Goal: Navigation & Orientation: Find specific page/section

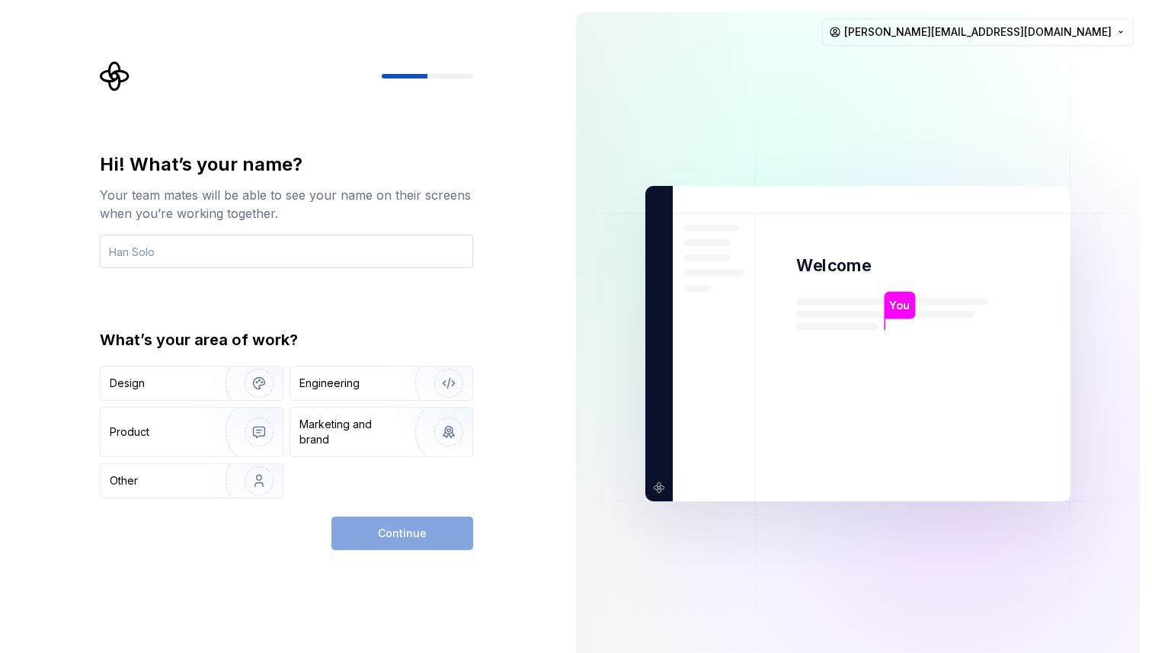
click at [337, 248] on input "text" at bounding box center [286, 252] width 373 height 34
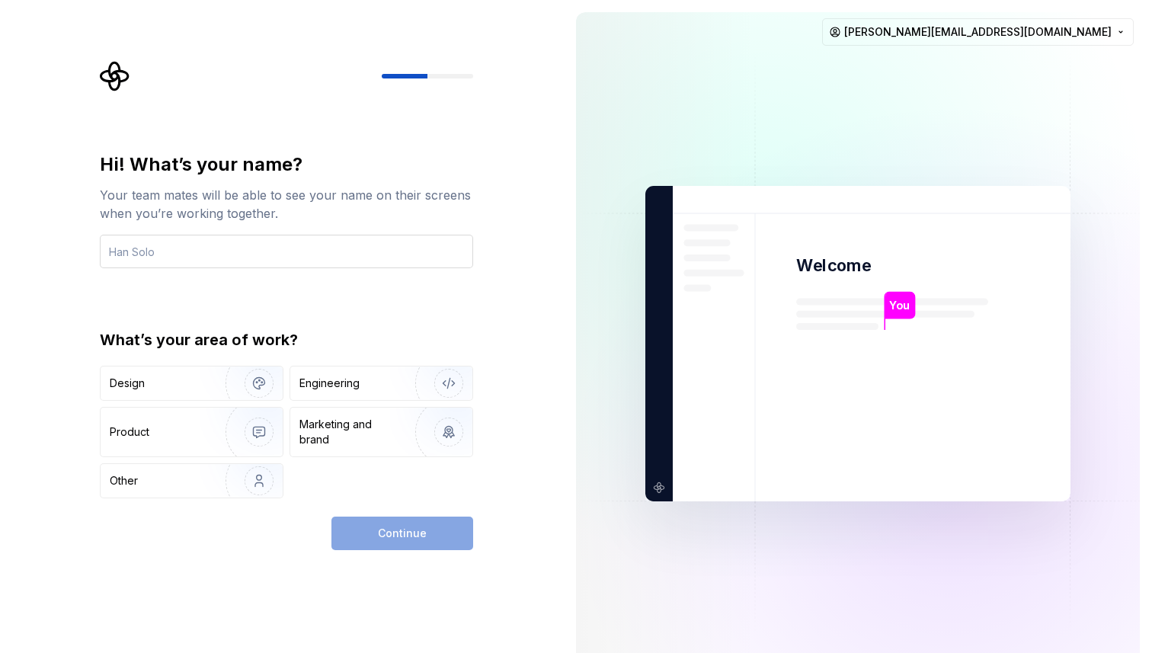
click at [337, 248] on input "text" at bounding box center [286, 252] width 373 height 34
click at [338, 249] on input "text" at bounding box center [286, 252] width 373 height 34
click at [338, 250] on input "text" at bounding box center [286, 252] width 373 height 34
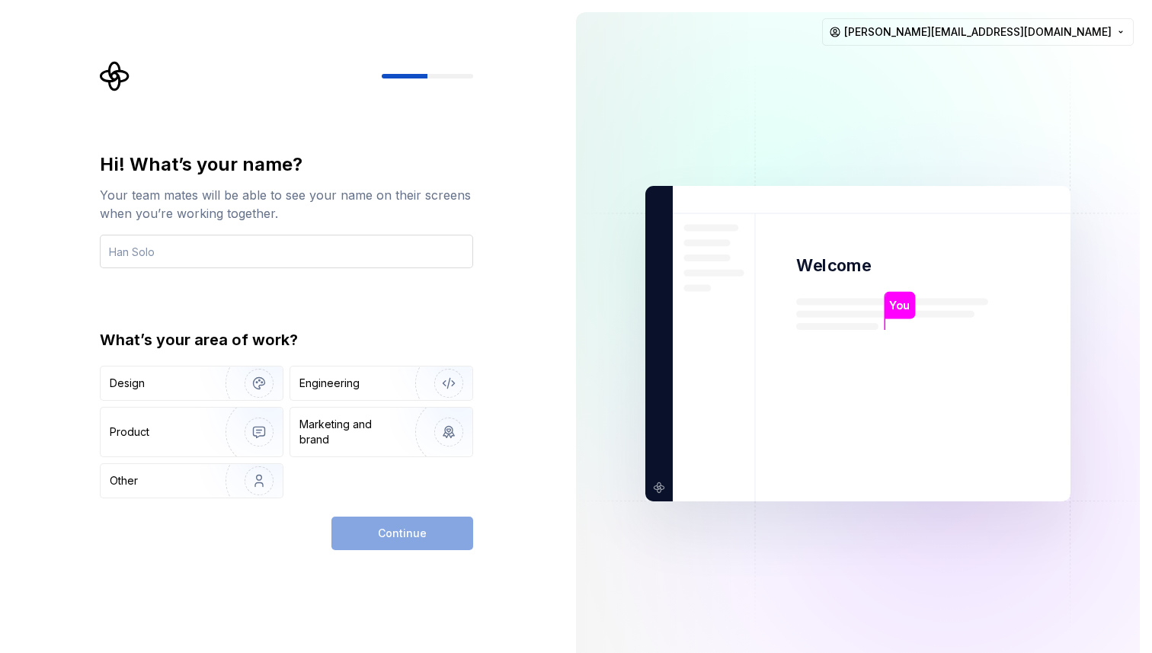
click at [338, 250] on input "text" at bounding box center [286, 252] width 373 height 34
type input "[PERSON_NAME]"
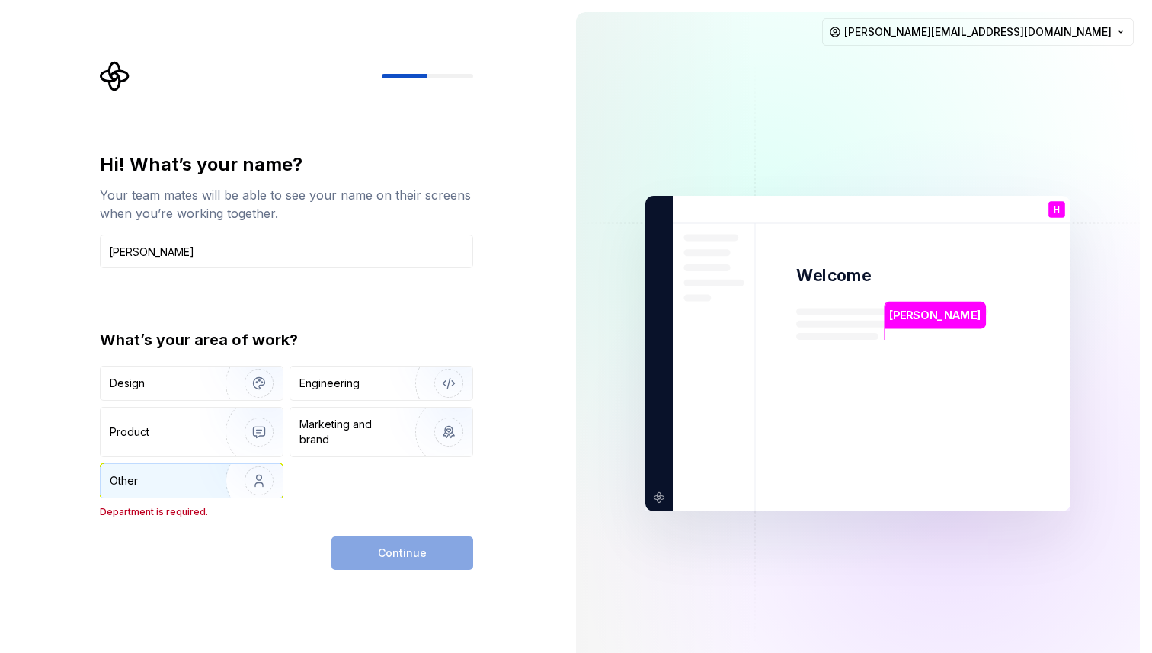
click at [178, 494] on div "Other" at bounding box center [192, 481] width 182 height 34
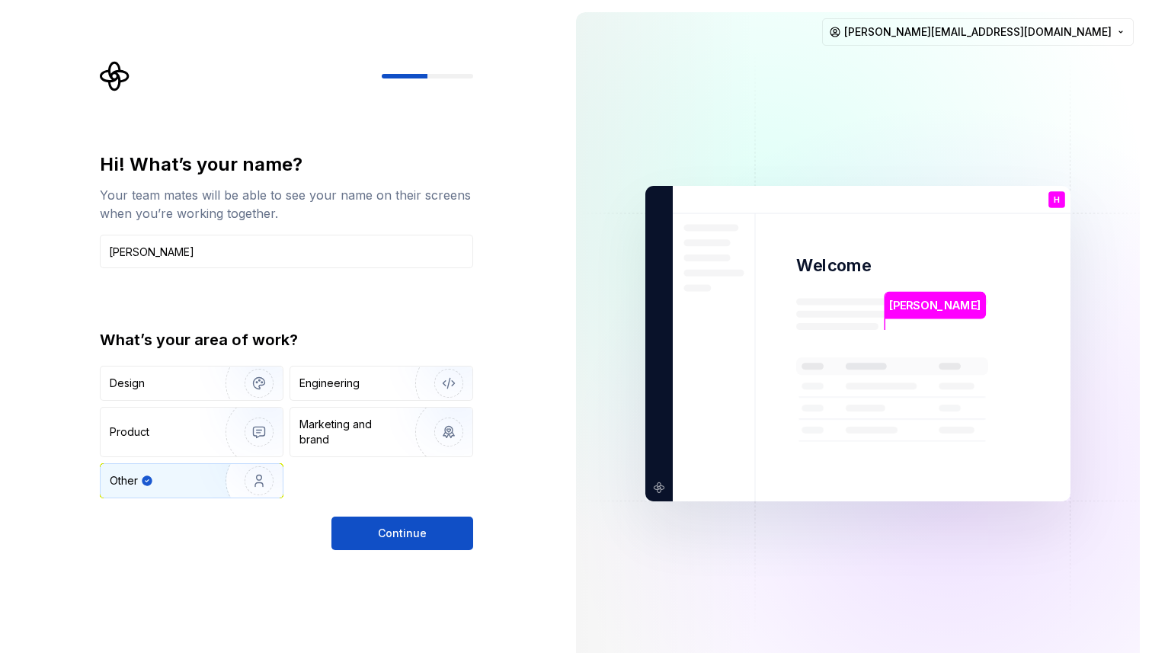
click at [388, 532] on span "Continue" at bounding box center [402, 533] width 49 height 15
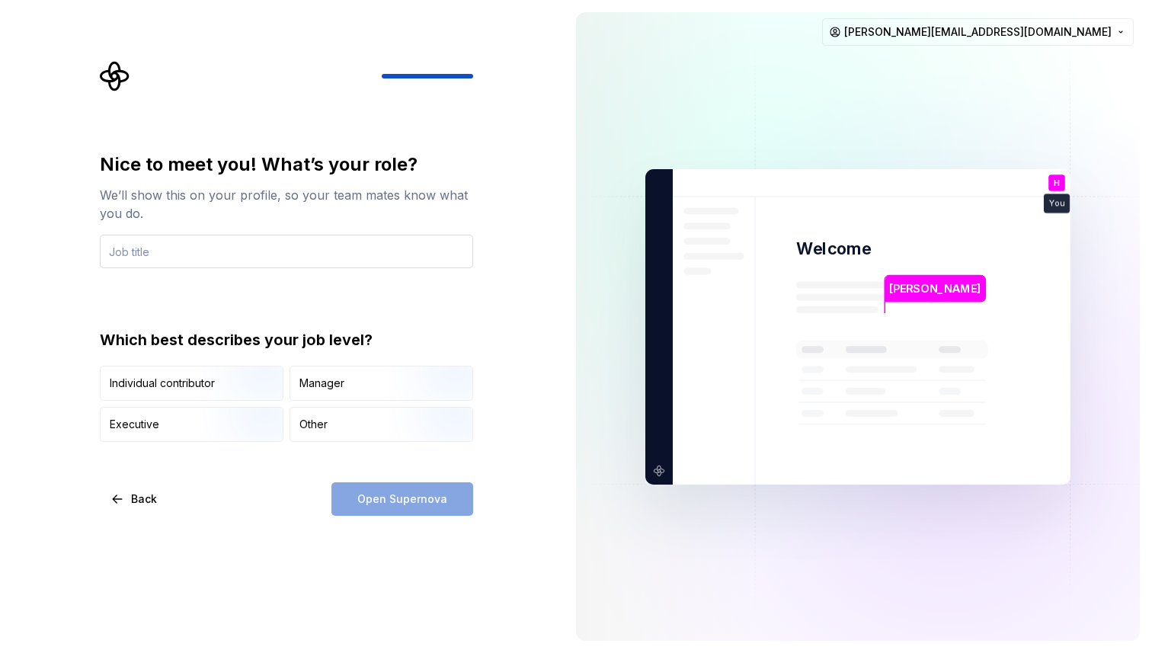
click at [257, 257] on input "text" at bounding box center [286, 252] width 373 height 34
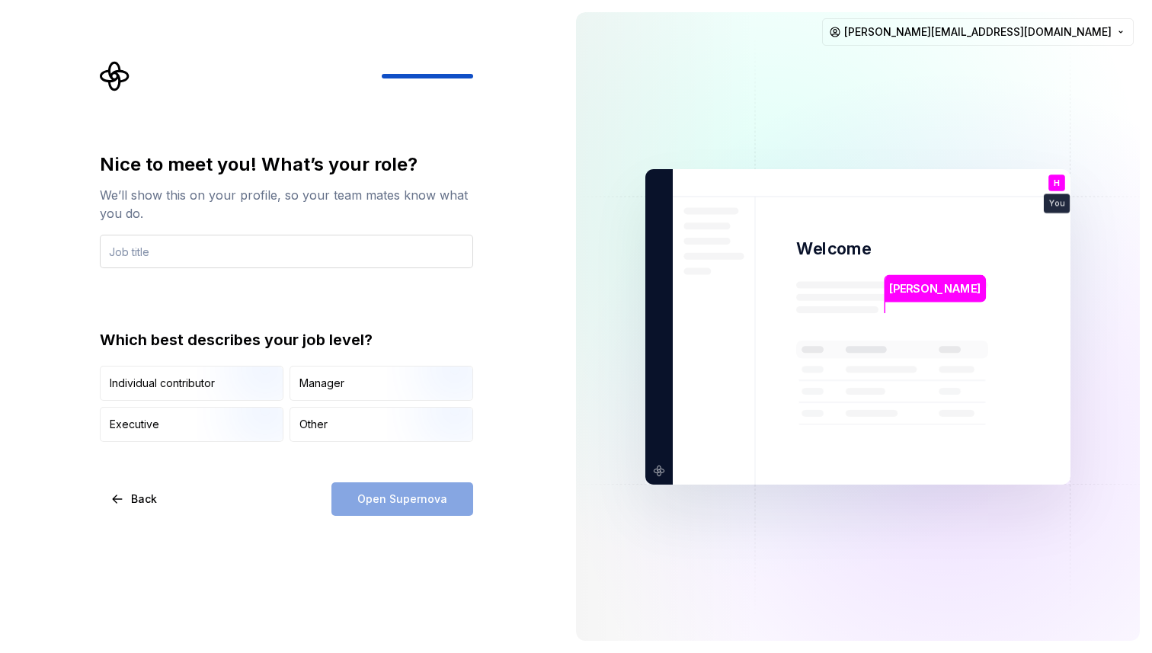
click at [257, 258] on input "text" at bounding box center [286, 252] width 373 height 34
click at [257, 259] on input "text" at bounding box center [286, 252] width 373 height 34
click at [257, 260] on input "text" at bounding box center [286, 252] width 373 height 34
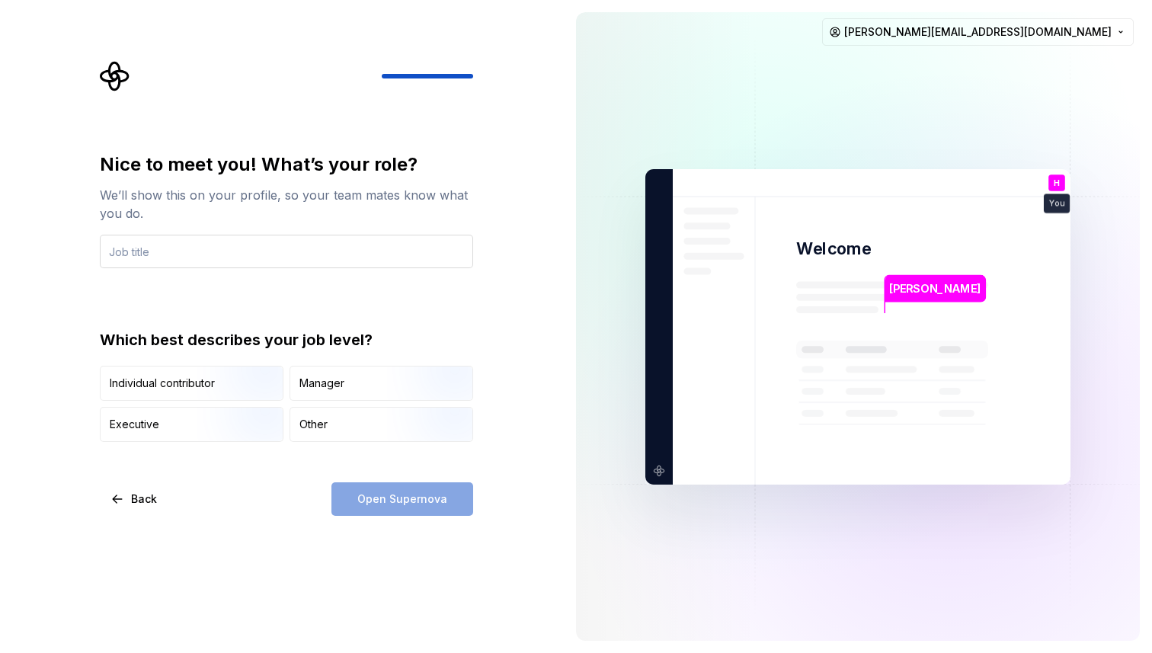
click at [257, 260] on input "text" at bounding box center [286, 252] width 373 height 34
click at [256, 261] on input "text" at bounding box center [286, 252] width 373 height 34
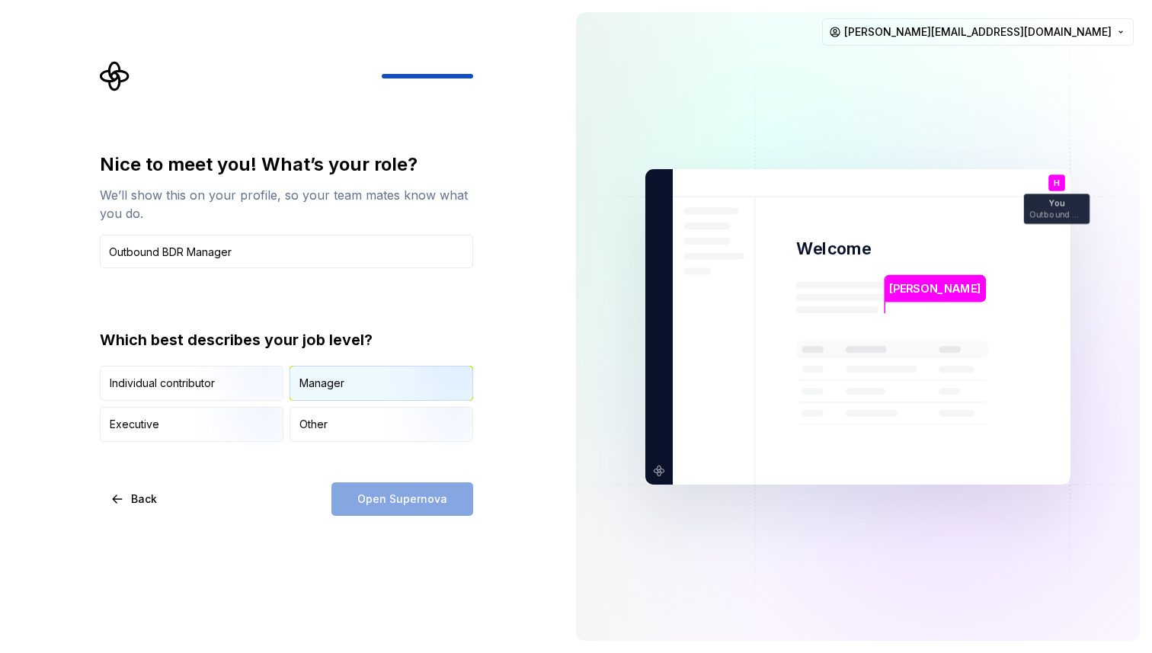
type input "Outbound BDR Manager"
drag, startPoint x: 367, startPoint y: 368, endPoint x: 366, endPoint y: 386, distance: 18.3
click at [367, 368] on div "Manager" at bounding box center [381, 384] width 182 height 34
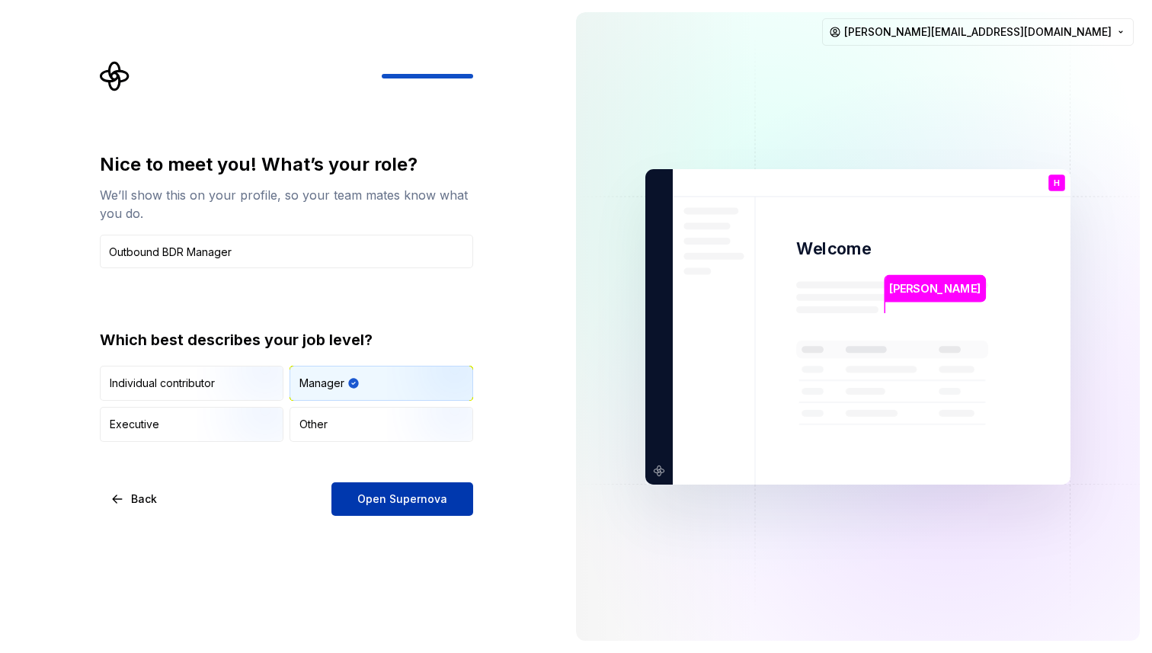
click at [386, 495] on span "Open Supernova" at bounding box center [402, 498] width 90 height 15
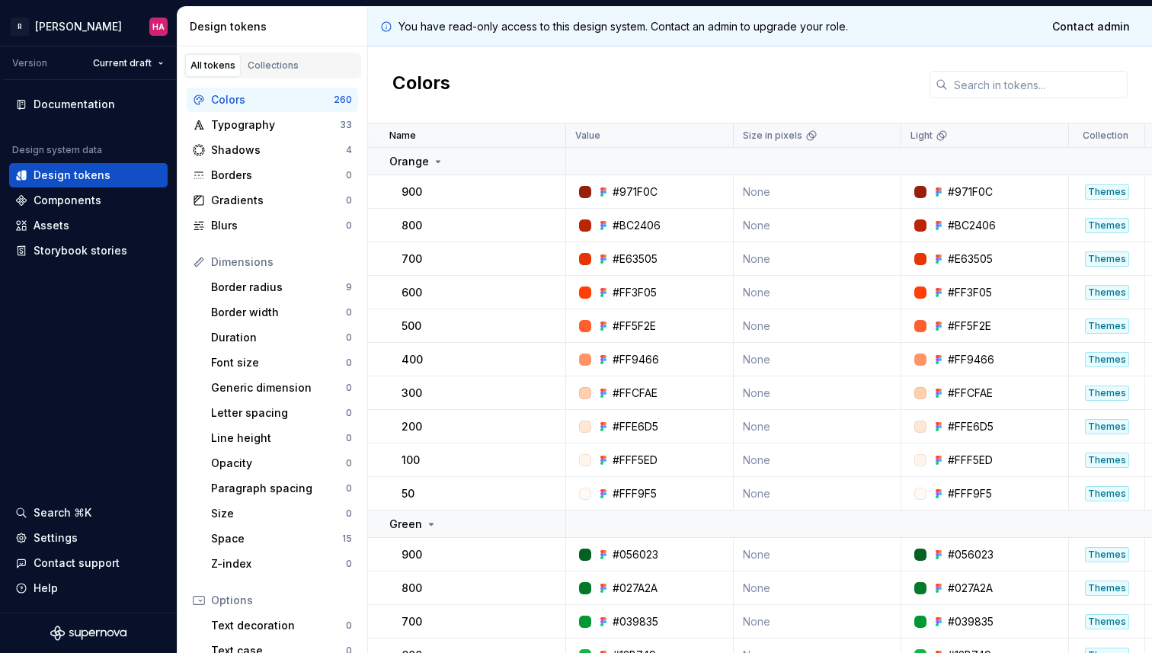
click at [648, 56] on div "Colors" at bounding box center [760, 84] width 784 height 77
drag, startPoint x: 648, startPoint y: 56, endPoint x: 645, endPoint y: 24, distance: 32.9
click at [648, 56] on div "Colors" at bounding box center [760, 84] width 784 height 77
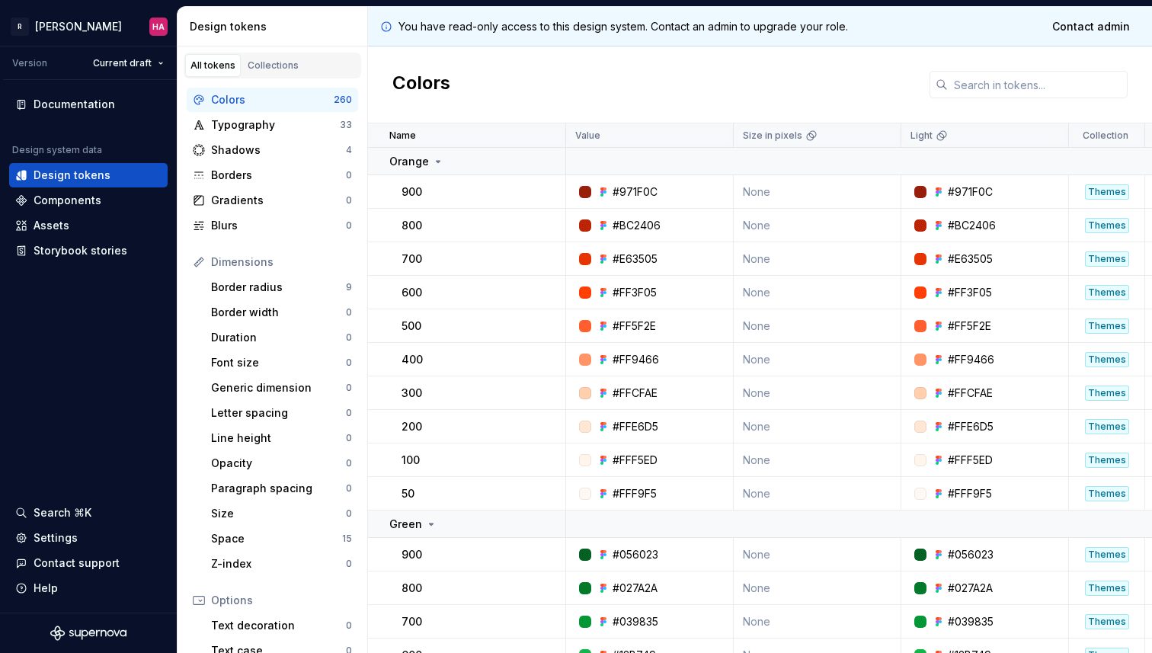
click at [645, 24] on p "You have read-only access to this design system. Contact an admin to upgrade yo…" at bounding box center [624, 26] width 450 height 15
click at [645, 26] on p "You have read-only access to this design system. Contact an admin to upgrade yo…" at bounding box center [624, 26] width 450 height 15
click at [674, 62] on div "Colors" at bounding box center [760, 84] width 784 height 77
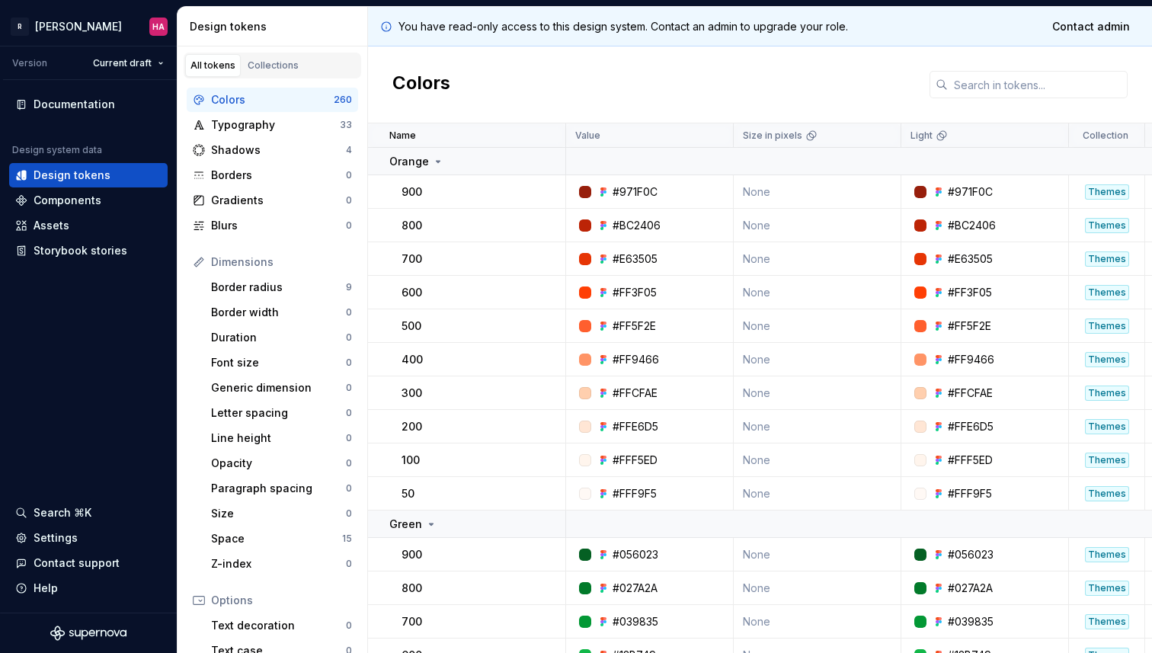
drag, startPoint x: 773, startPoint y: 61, endPoint x: 549, endPoint y: 98, distance: 227.7
click at [549, 98] on div "Colors" at bounding box center [760, 84] width 784 height 77
click at [102, 204] on div "Components" at bounding box center [88, 200] width 146 height 15
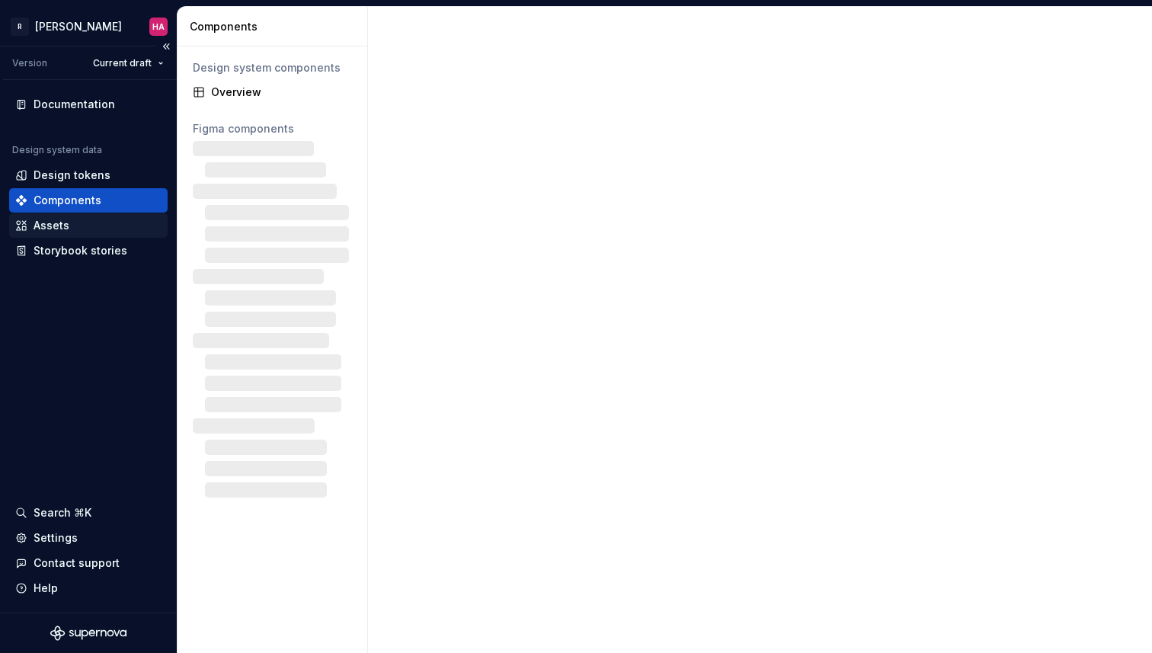
click at [91, 229] on div "Assets" at bounding box center [88, 225] width 146 height 15
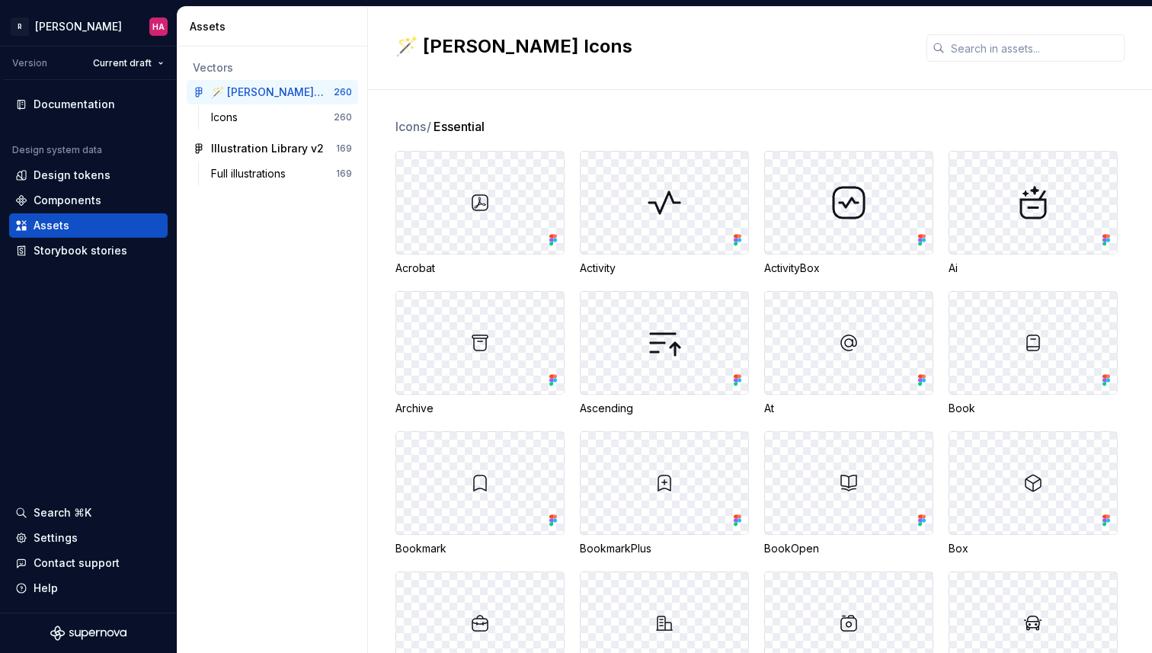
click at [669, 204] on img at bounding box center [664, 202] width 37 height 37
click at [103, 255] on div "Storybook stories" at bounding box center [81, 250] width 94 height 15
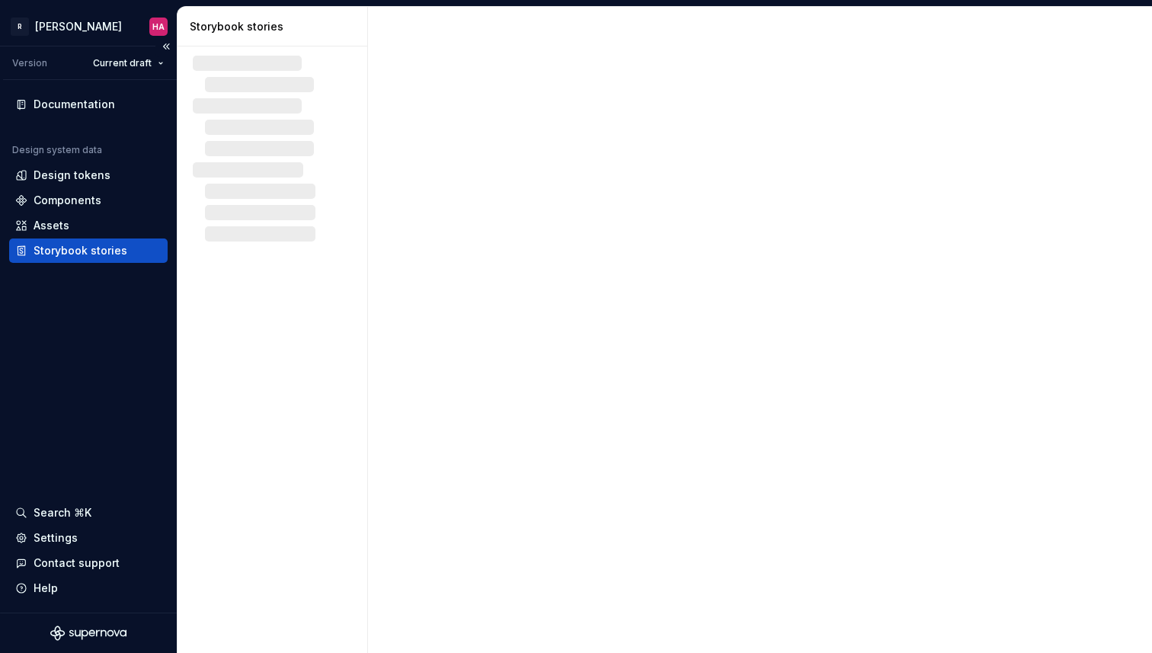
click at [94, 247] on div "Storybook stories" at bounding box center [81, 250] width 94 height 15
